Goal: Information Seeking & Learning: Learn about a topic

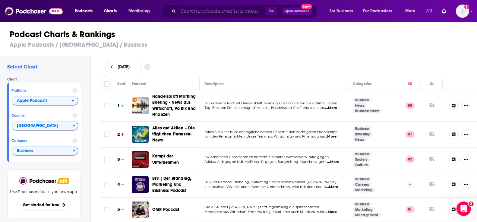
click at [207, 11] on input "Search podcasts, credits, & more..." at bounding box center [222, 11] width 88 height 10
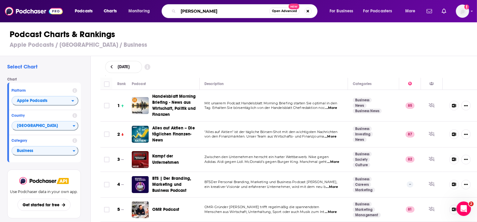
type input "[PERSON_NAME]"
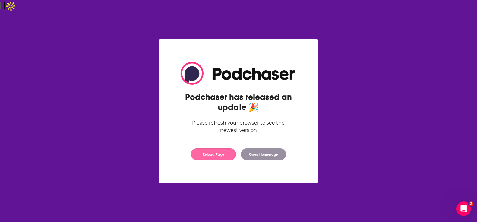
click at [222, 155] on button "Reload Page" at bounding box center [213, 154] width 45 height 12
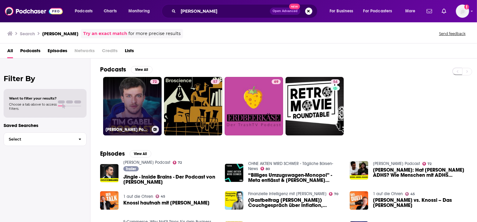
click at [131, 120] on link "72 Tim Gabel Podcast" at bounding box center [132, 106] width 58 height 58
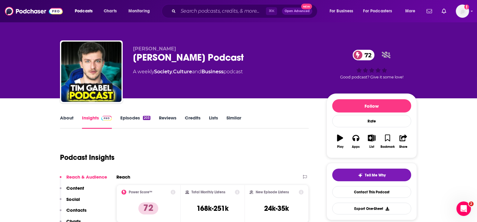
click at [68, 117] on link "About" at bounding box center [67, 122] width 14 height 14
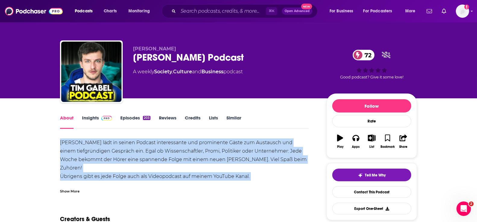
drag, startPoint x: 56, startPoint y: 142, endPoint x: 298, endPoint y: 176, distance: 244.8
copy div "Tim Gabel lädt in seinen Podcast interessante und prominente Gäste zum Austausc…"
